Goal: Find specific page/section: Find specific page/section

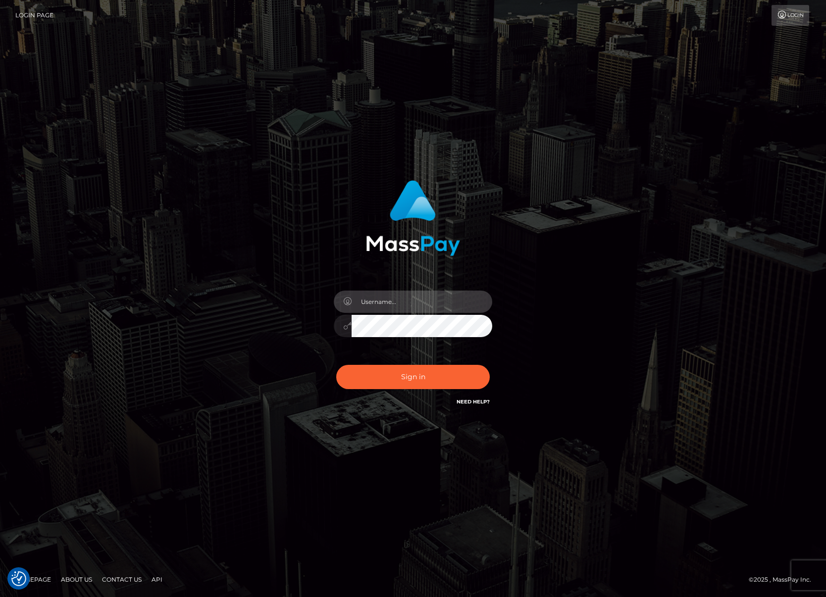
click at [403, 306] on input "text" at bounding box center [421, 302] width 141 height 22
type input "efrain.ievpro"
click at [336, 365] on button "Sign in" at bounding box center [412, 377] width 153 height 24
click at [415, 301] on input "text" at bounding box center [421, 302] width 141 height 22
type input "[PERSON_NAME].ievpro"
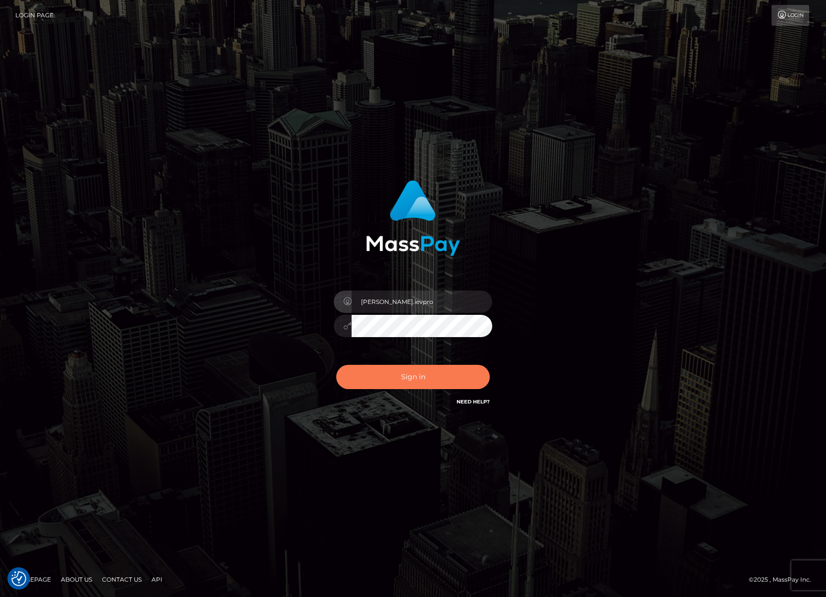
click at [416, 381] on button "Sign in" at bounding box center [412, 377] width 153 height 24
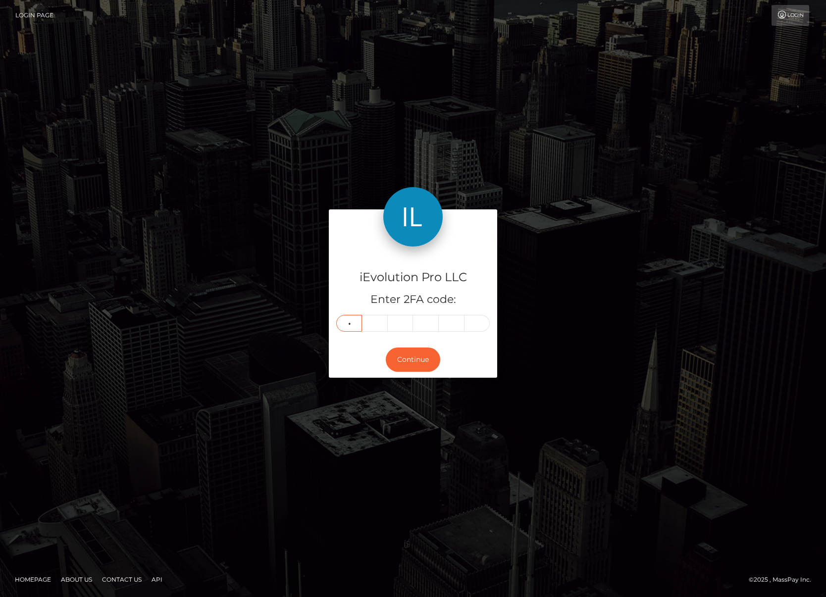
type input "2"
type input "0"
type input "6"
type input "1"
type input "9"
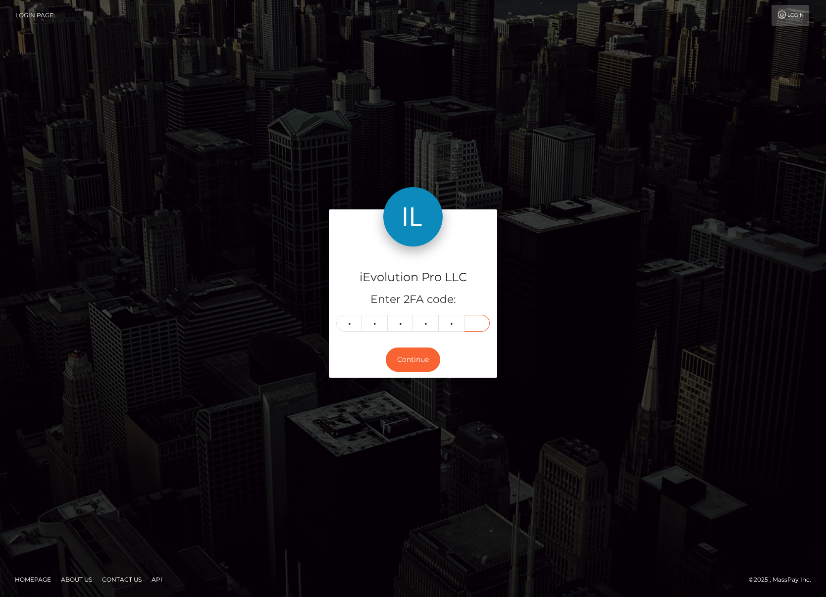
type input "3"
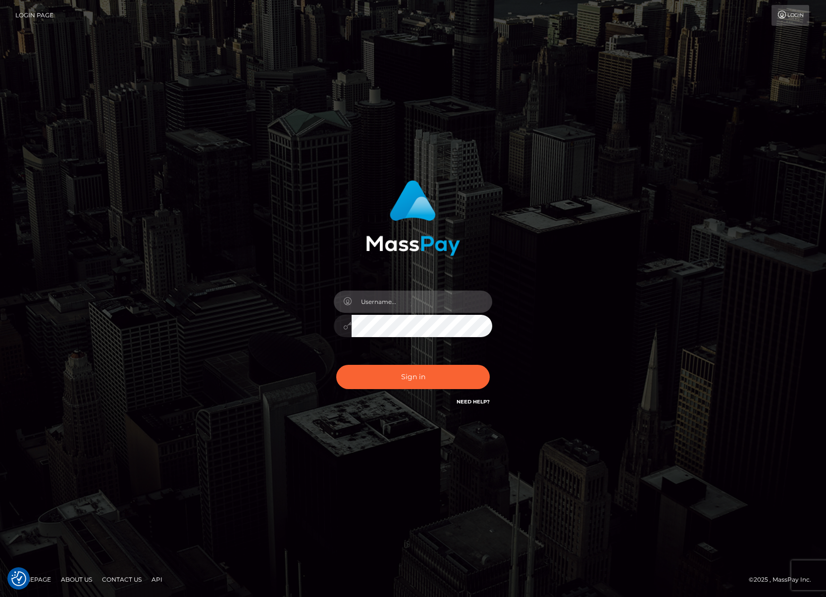
click at [393, 310] on input "text" at bounding box center [421, 302] width 141 height 22
type input "[PERSON_NAME].ievpro"
click at [336, 365] on button "Sign in" at bounding box center [412, 377] width 153 height 24
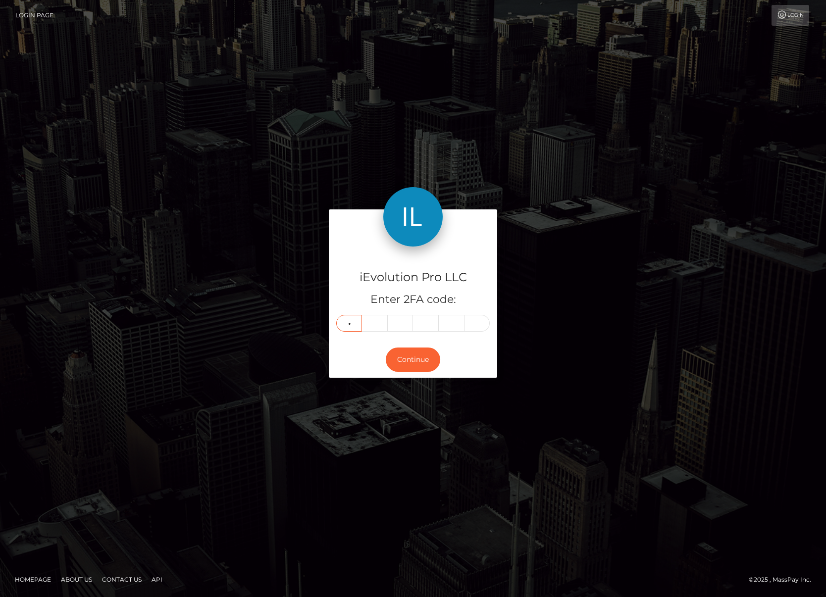
type input "2"
type input "0"
type input "6"
type input "1"
type input "9"
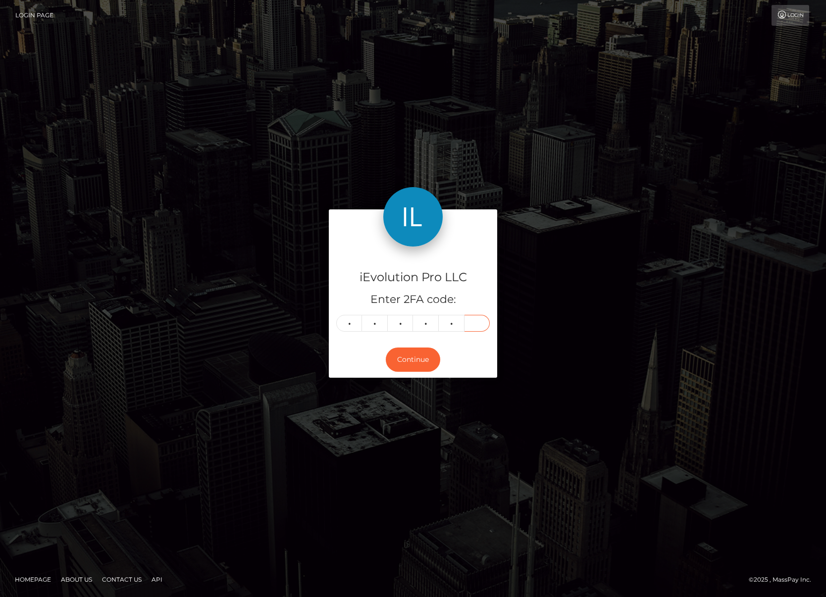
type input "3"
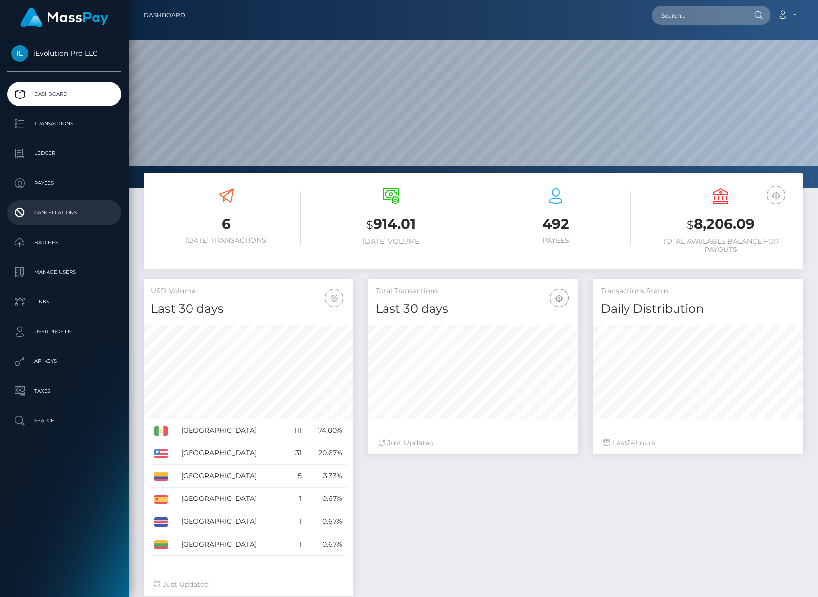
scroll to position [176, 210]
click at [76, 118] on p "Transactions" at bounding box center [64, 123] width 106 height 15
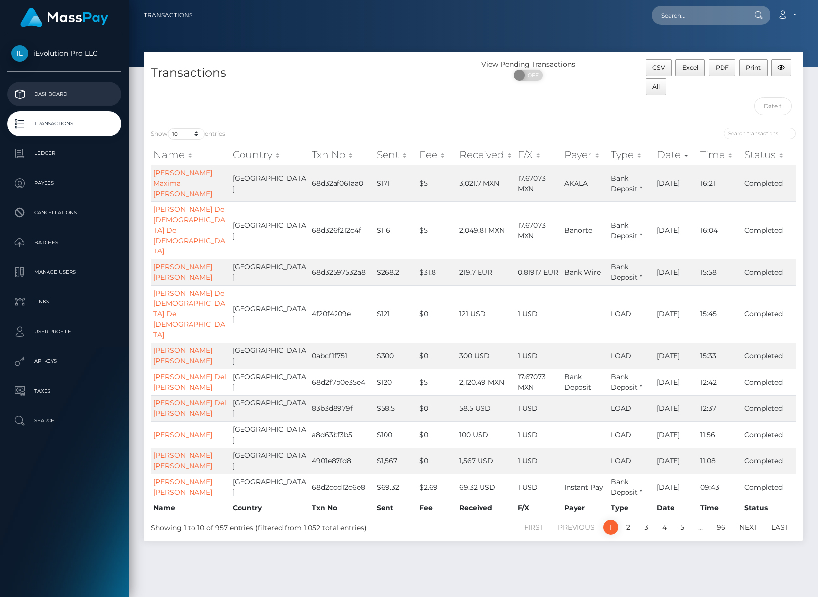
click at [65, 91] on p "Dashboard" at bounding box center [64, 94] width 106 height 15
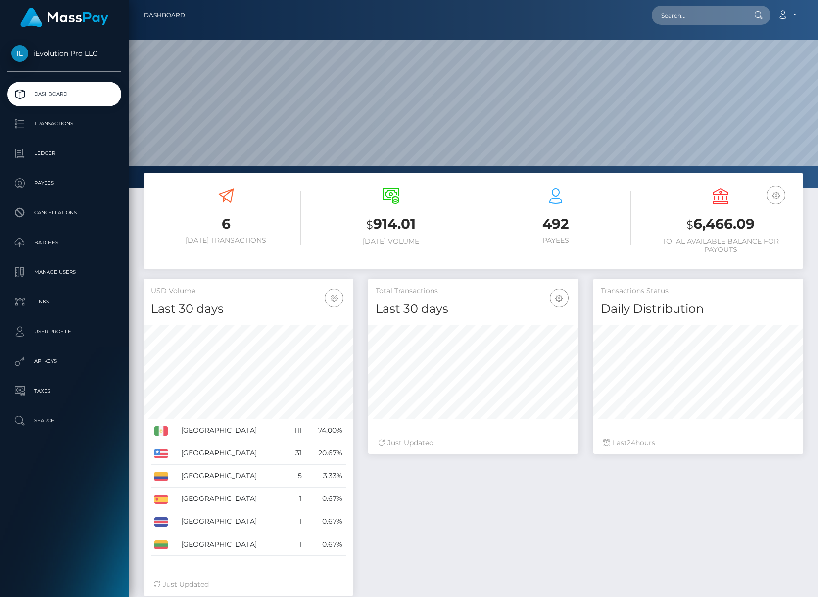
scroll to position [176, 210]
click at [76, 115] on link "Transactions" at bounding box center [64, 123] width 114 height 25
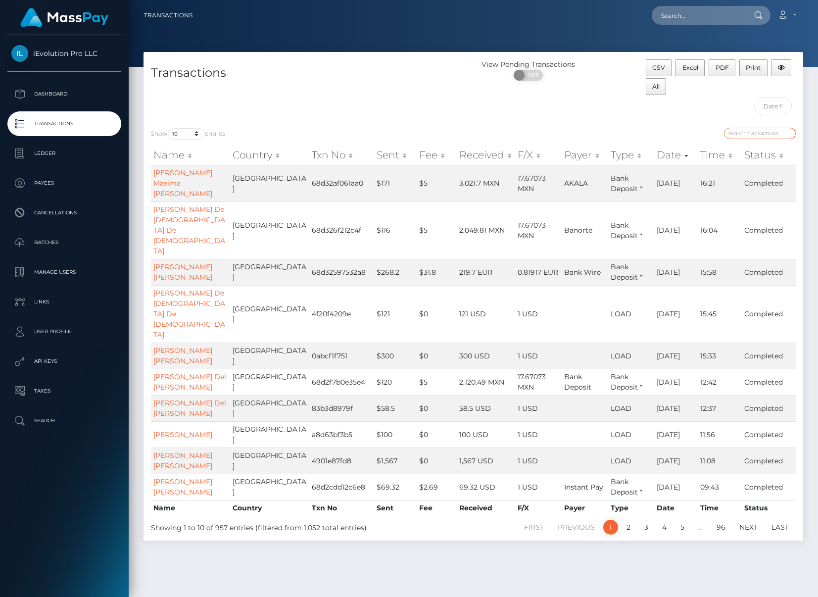
click at [761, 129] on input "search" at bounding box center [760, 133] width 72 height 11
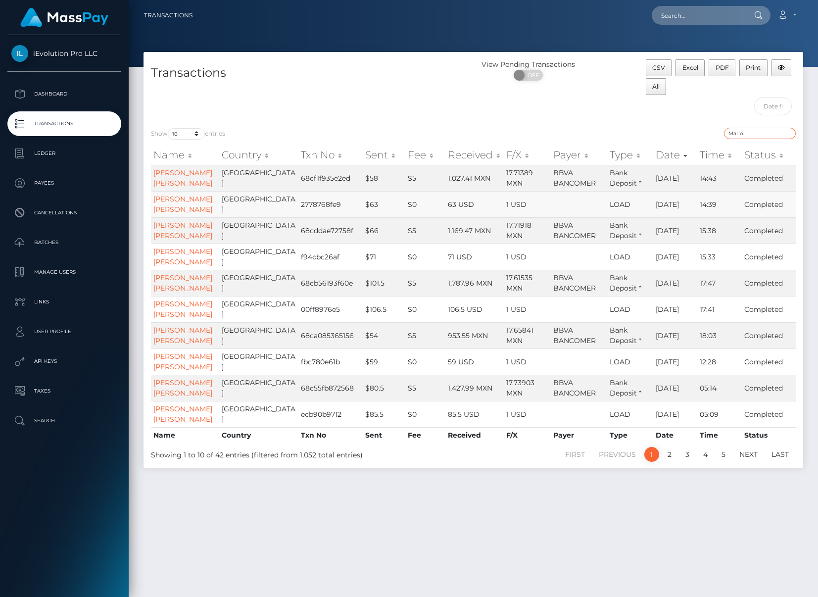
type input "Mario"
click at [167, 217] on td "Mario Alberto Vielmas Vielmas" at bounding box center [185, 204] width 68 height 26
click at [169, 214] on link "Mario Alberto Vielmas Vielmas" at bounding box center [182, 204] width 59 height 19
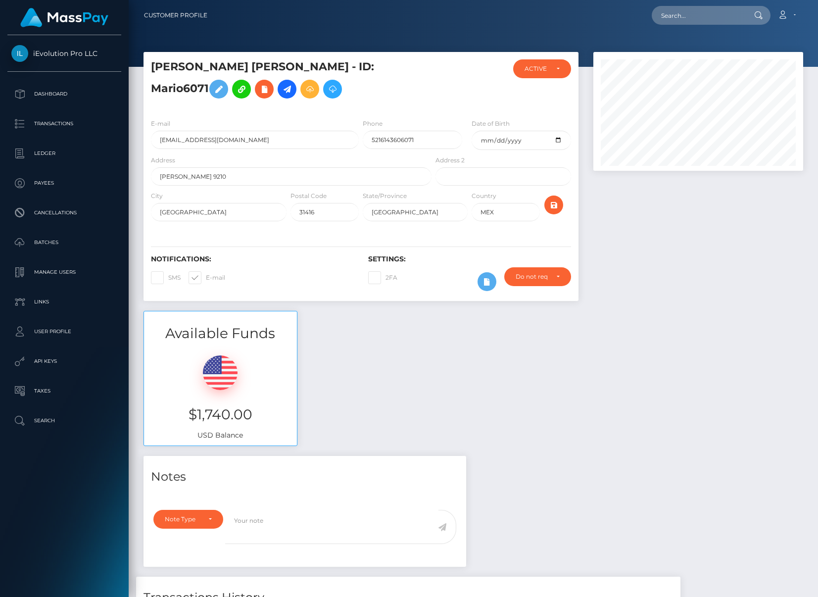
scroll to position [119, 210]
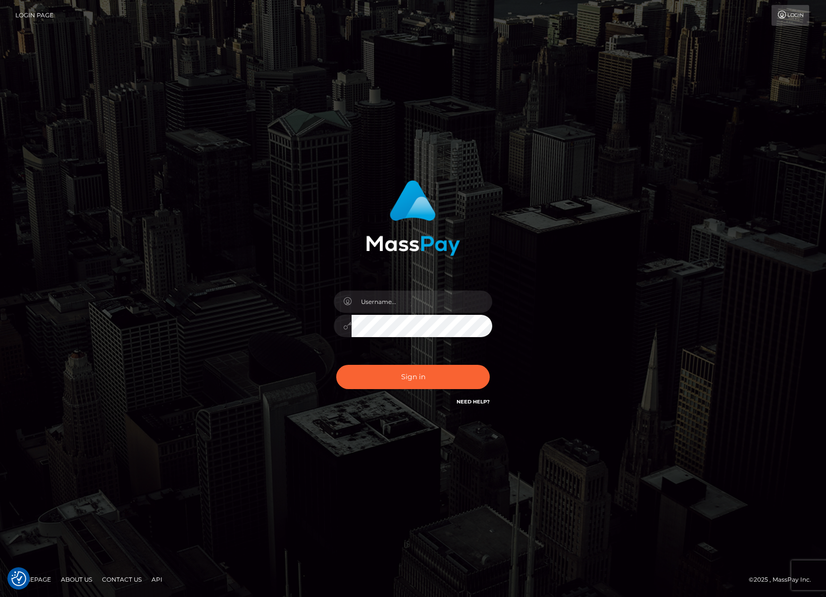
click at [444, 276] on div "Sign in" at bounding box center [413, 294] width 260 height 242
click at [427, 293] on input "text" at bounding box center [421, 302] width 141 height 22
type input "[PERSON_NAME].ievpro"
click at [336, 365] on button "Sign in" at bounding box center [412, 377] width 153 height 24
click at [419, 307] on input "text" at bounding box center [421, 302] width 141 height 22
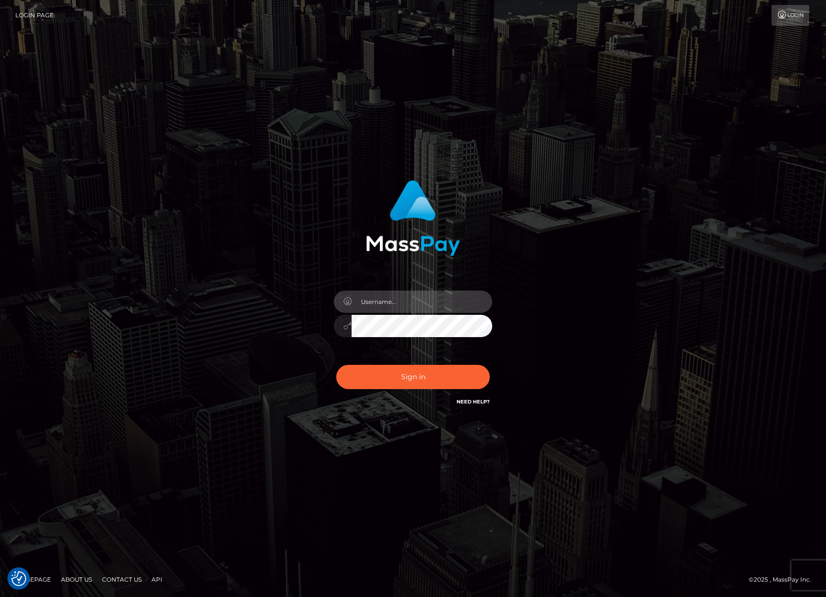
type input "[PERSON_NAME].ievpro"
click at [336, 365] on button "Sign in" at bounding box center [412, 377] width 153 height 24
click at [379, 298] on input "text" at bounding box center [421, 302] width 141 height 22
type input "efrain.ievpro"
click at [411, 380] on button "Sign in" at bounding box center [412, 377] width 153 height 24
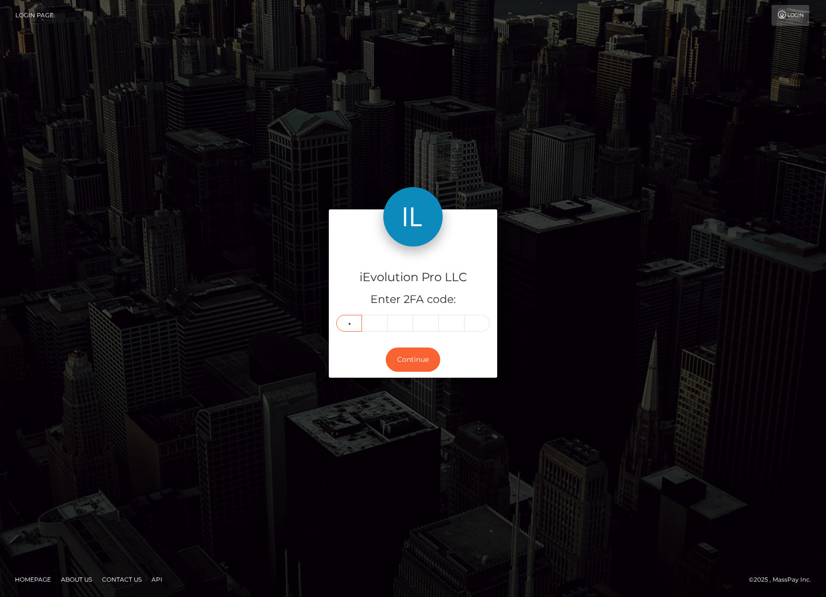
type input "5"
type input "6"
type input "1"
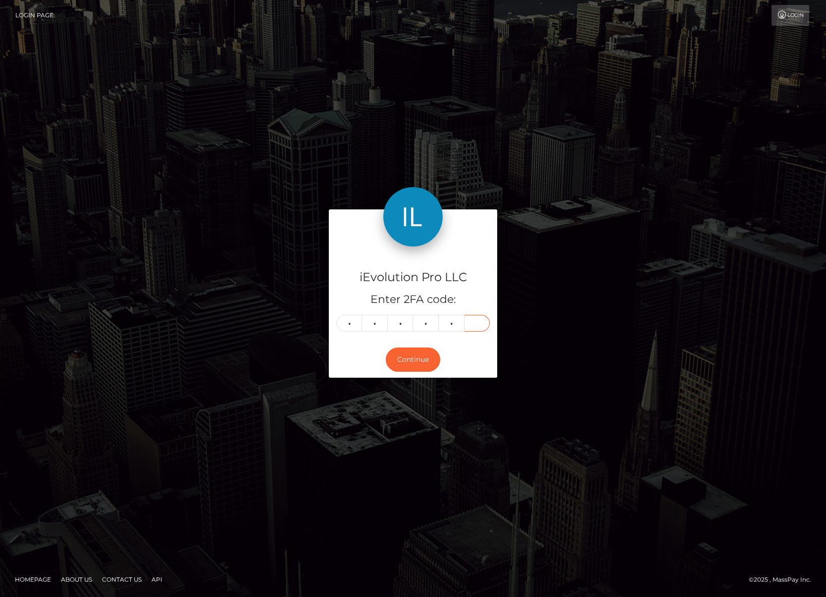
type input "6"
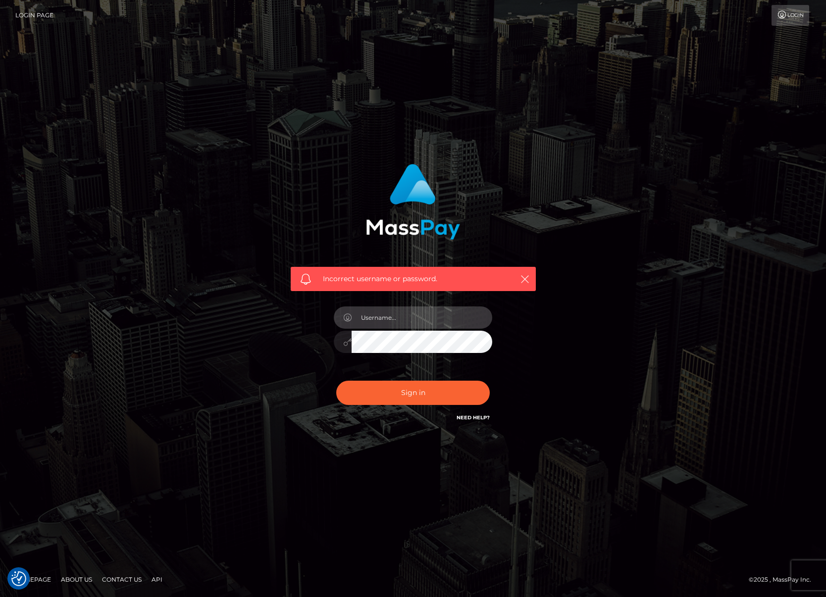
click at [374, 317] on input "text" at bounding box center [421, 317] width 141 height 22
type input "efrain.ievpro"
click at [431, 385] on button "Sign in" at bounding box center [412, 393] width 153 height 24
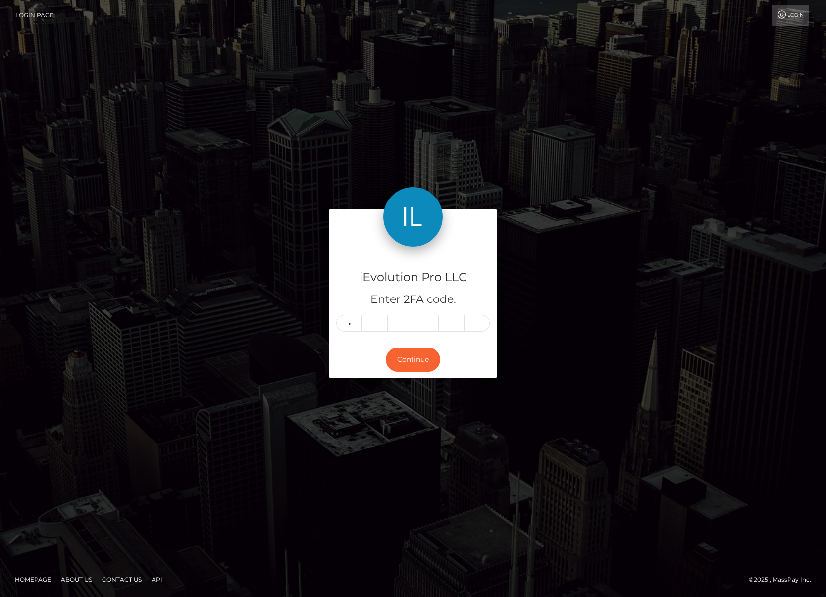
type input "5"
type input "6"
type input "1"
type input "6"
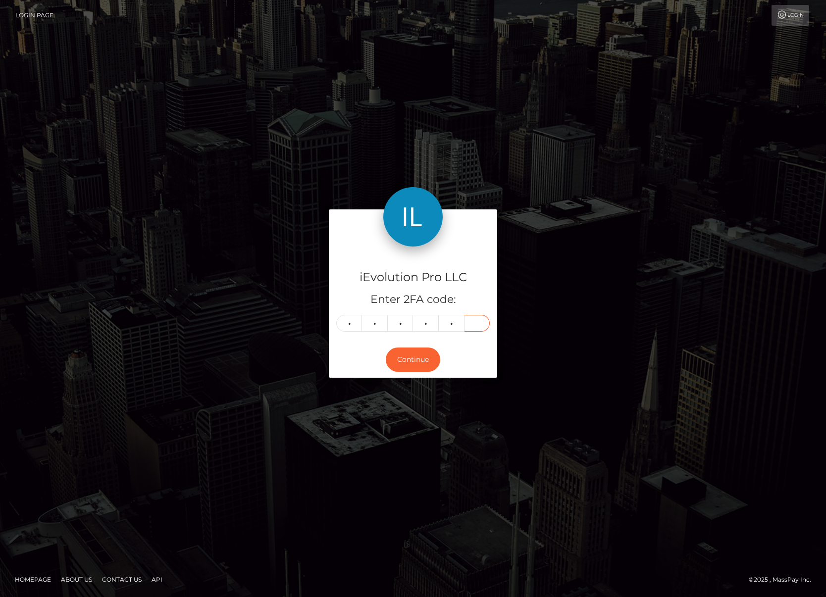
type input "1"
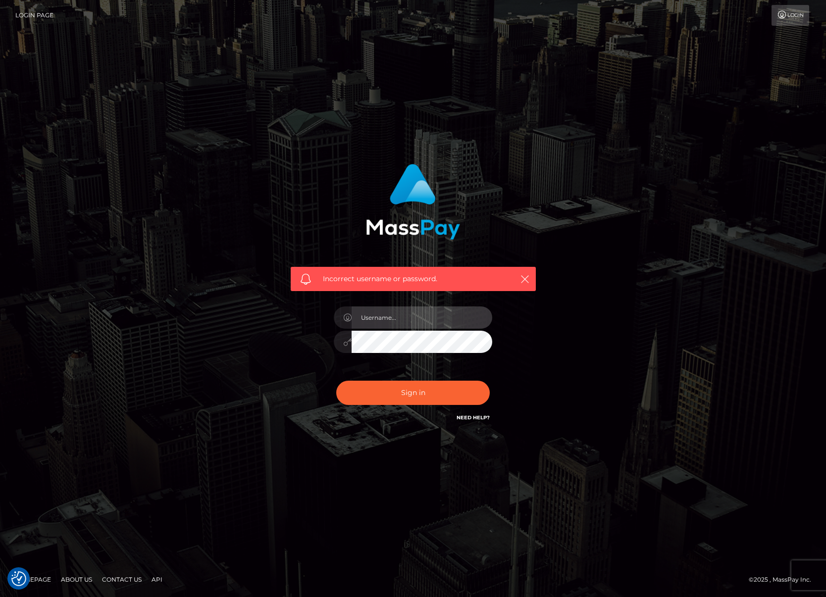
click at [365, 321] on input "text" at bounding box center [421, 317] width 141 height 22
type input "efrain.ievpro"
click at [408, 392] on button "Sign in" at bounding box center [412, 393] width 153 height 24
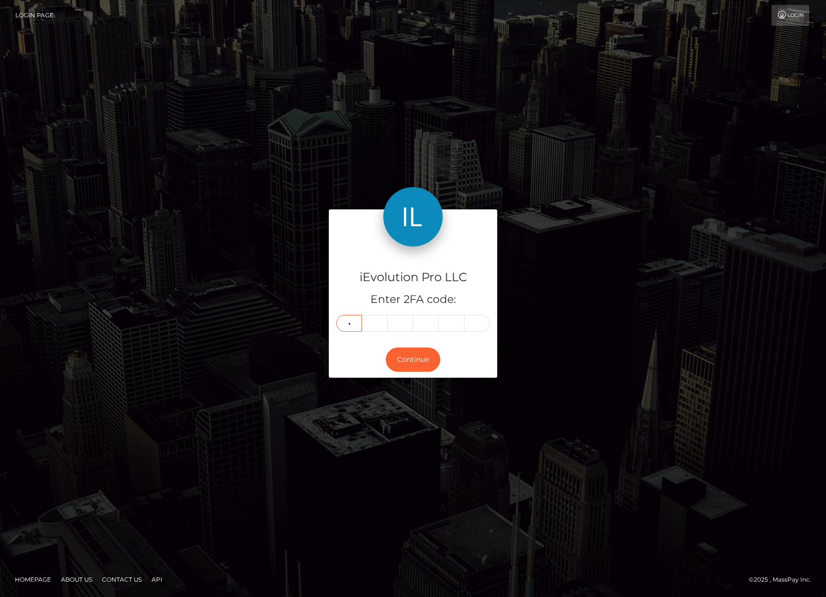
type input "6"
type input "9"
type input "0"
type input "7"
type input "6"
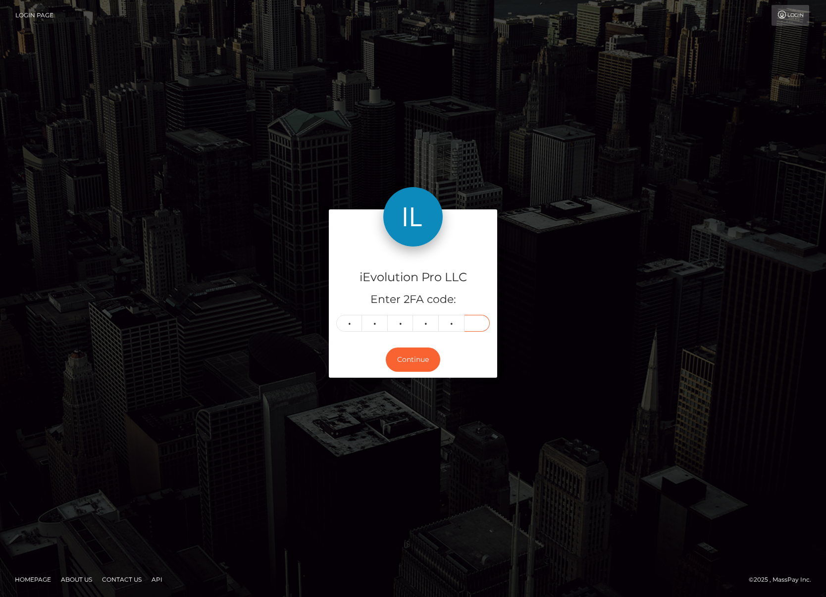
type input "3"
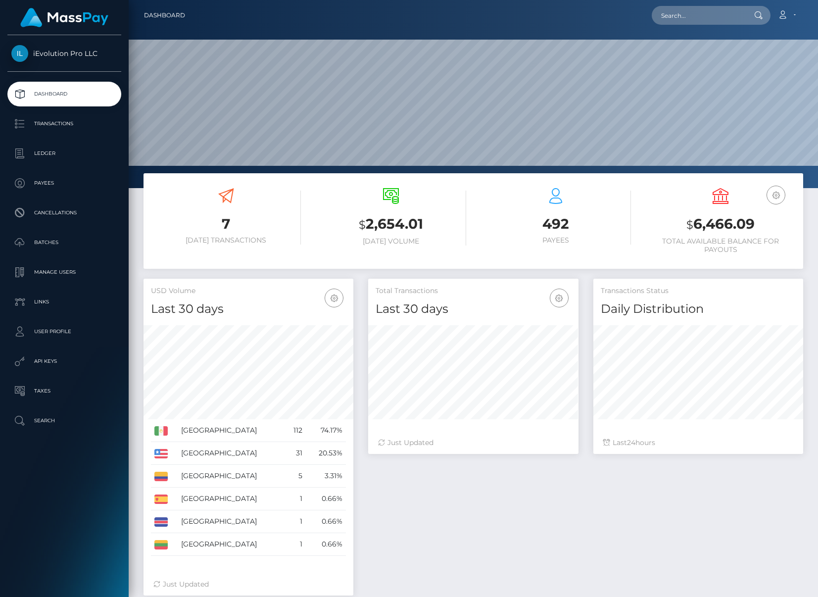
scroll to position [176, 210]
click at [75, 117] on p "Transactions" at bounding box center [64, 123] width 106 height 15
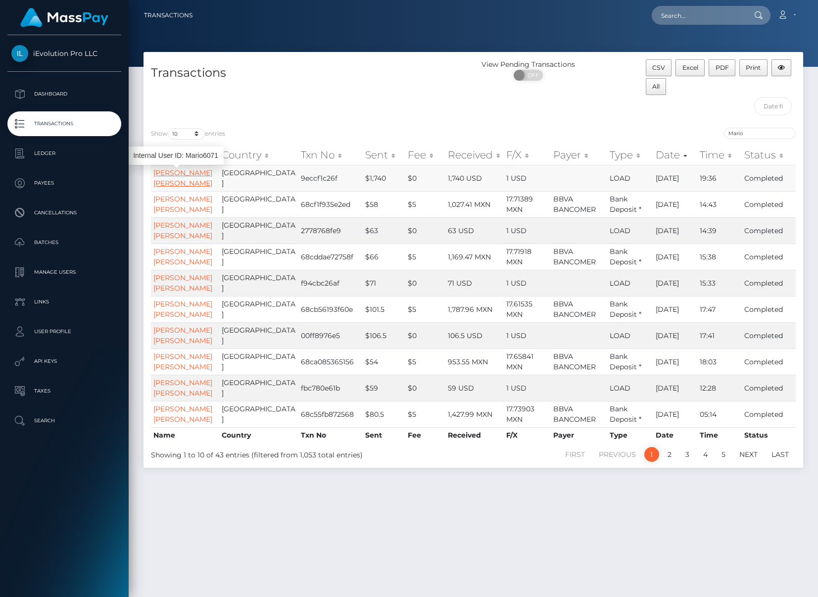
click at [168, 188] on link "Mario Alberto Vielmas Vielmas" at bounding box center [182, 177] width 59 height 19
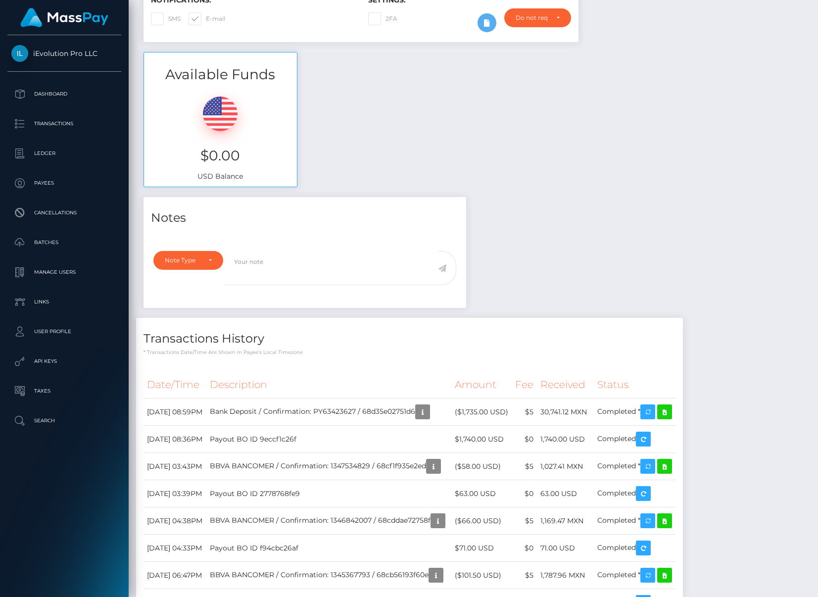
scroll to position [499, 0]
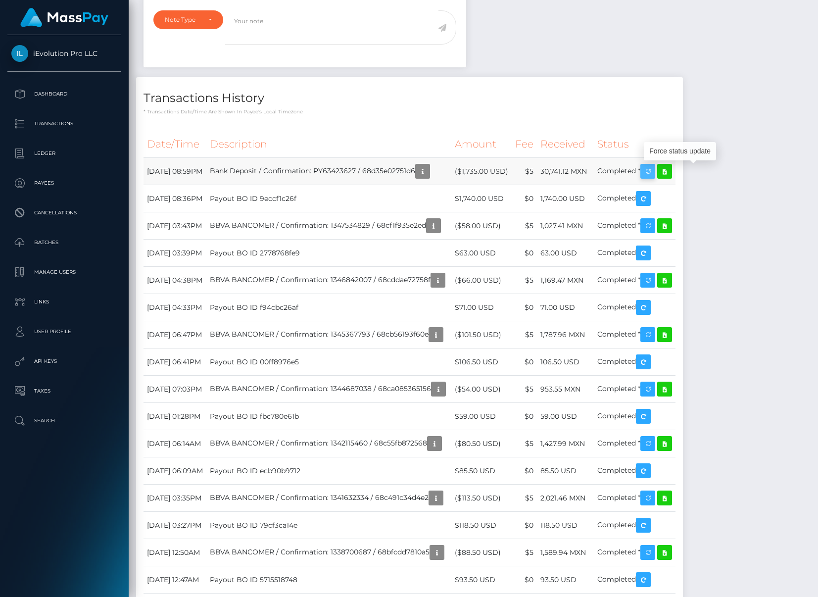
click at [654, 176] on icon "button" at bounding box center [648, 171] width 12 height 12
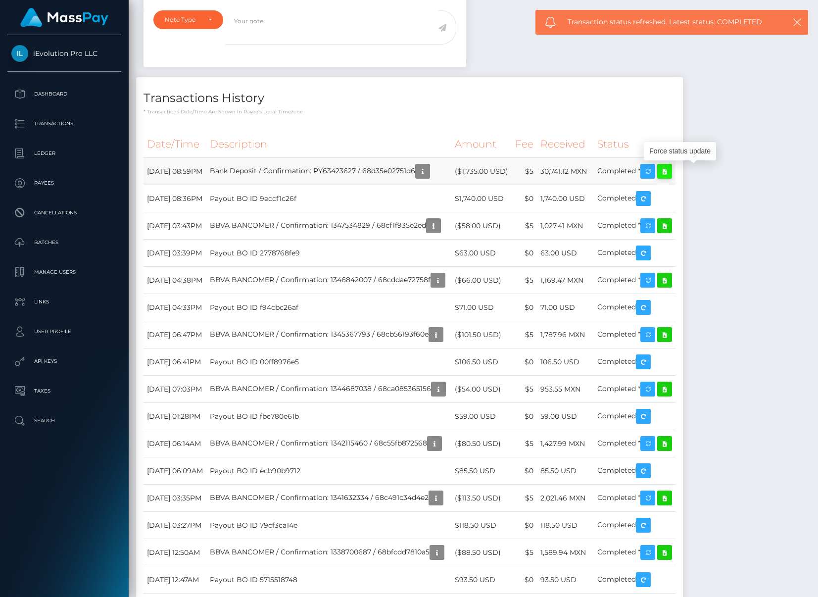
click at [671, 176] on icon at bounding box center [665, 171] width 12 height 12
